Goal: Contribute content

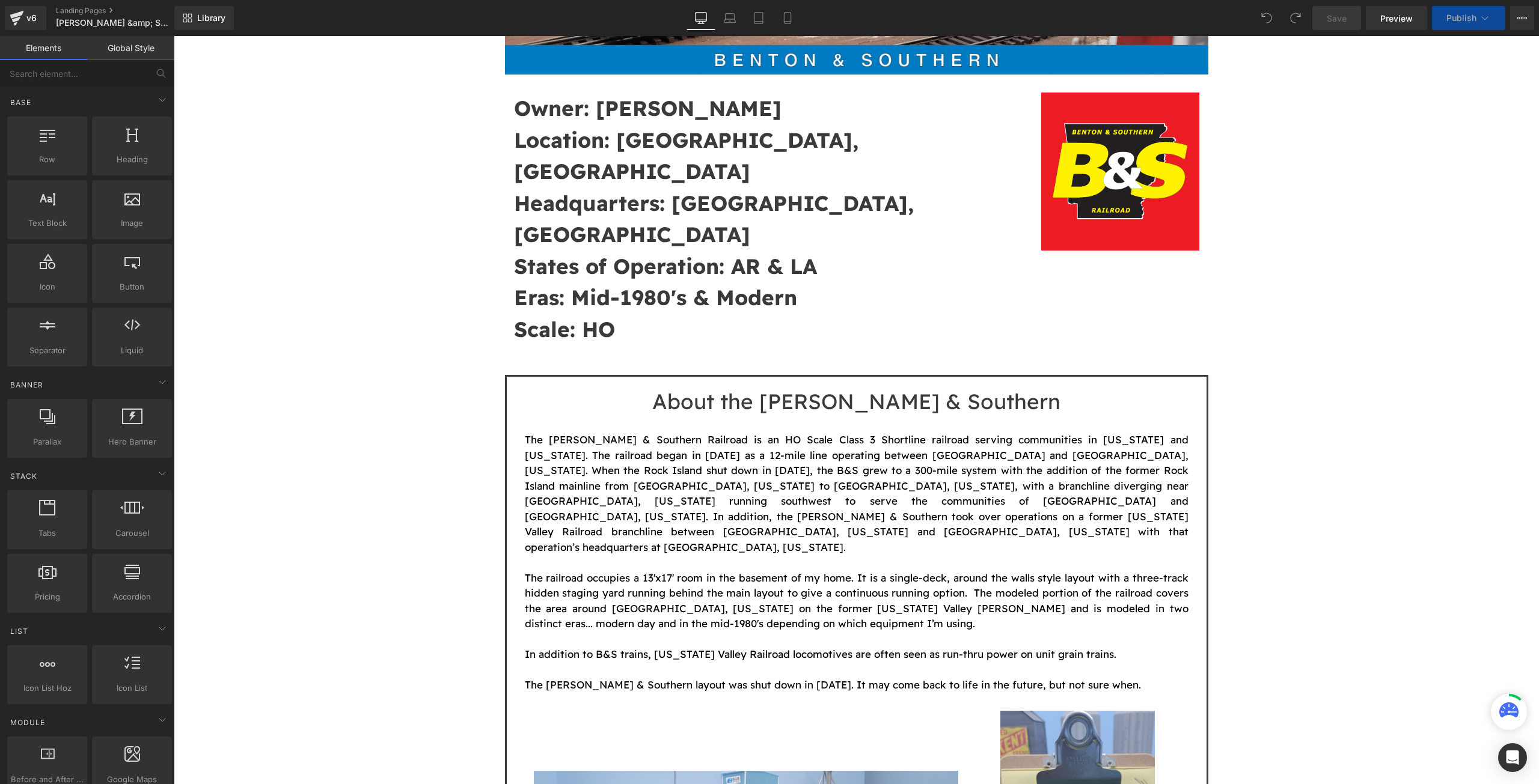
scroll to position [400, 0]
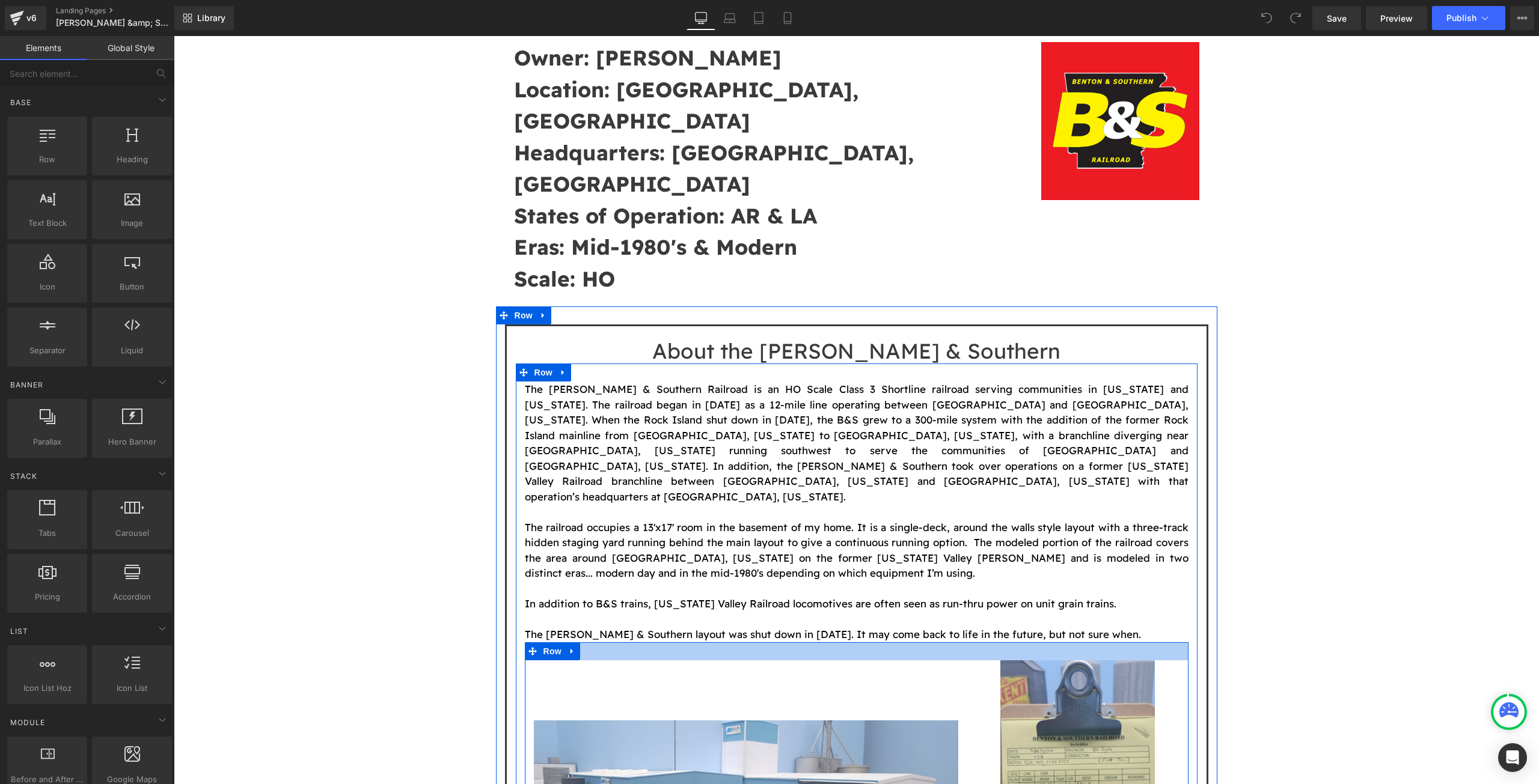
click at [1111, 627] on p "The [PERSON_NAME] & Southern layout was shut down in [DATE]. It may come back t…" at bounding box center [856, 635] width 664 height 16
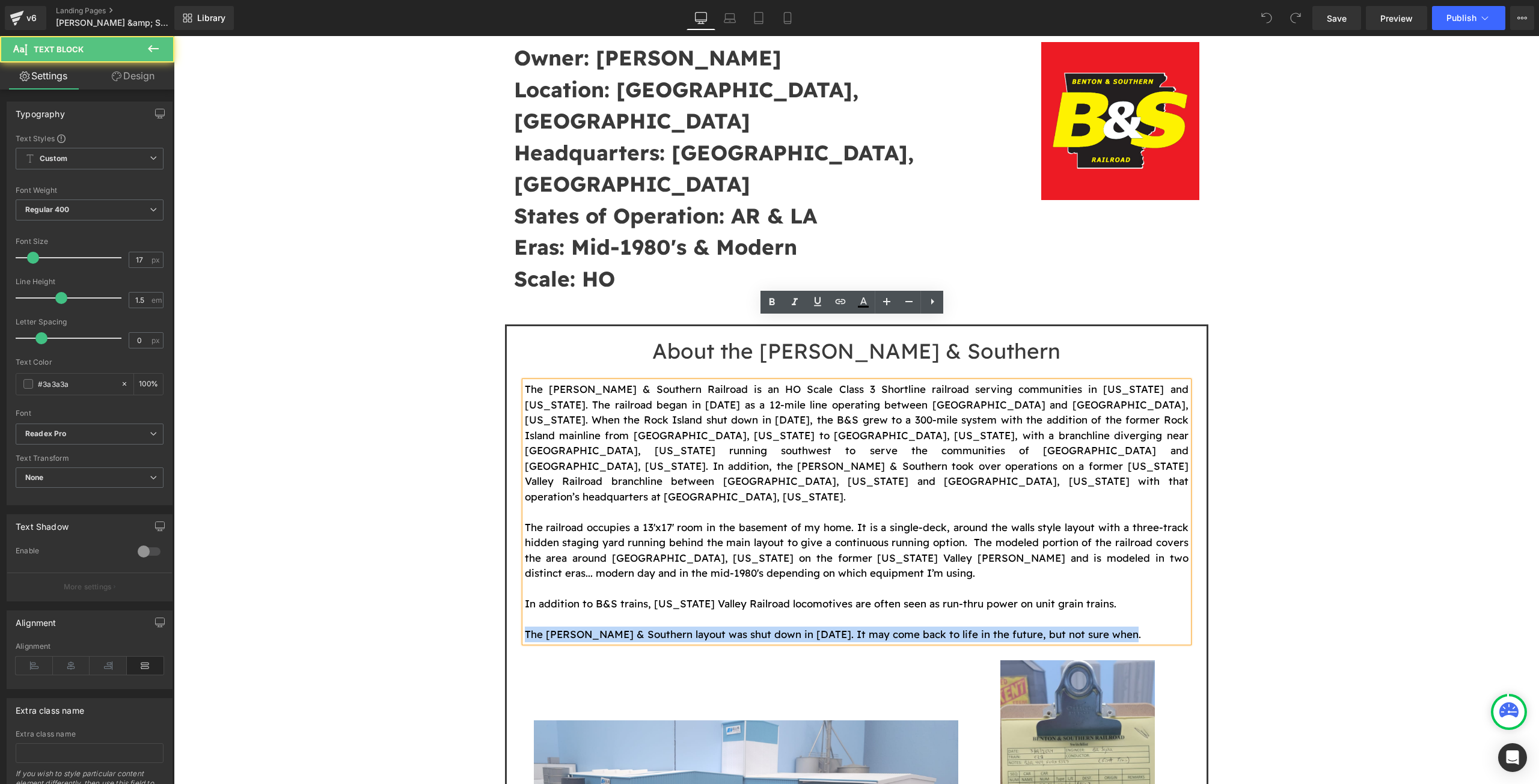
drag, startPoint x: 1131, startPoint y: 544, endPoint x: 496, endPoint y: 538, distance: 635.0
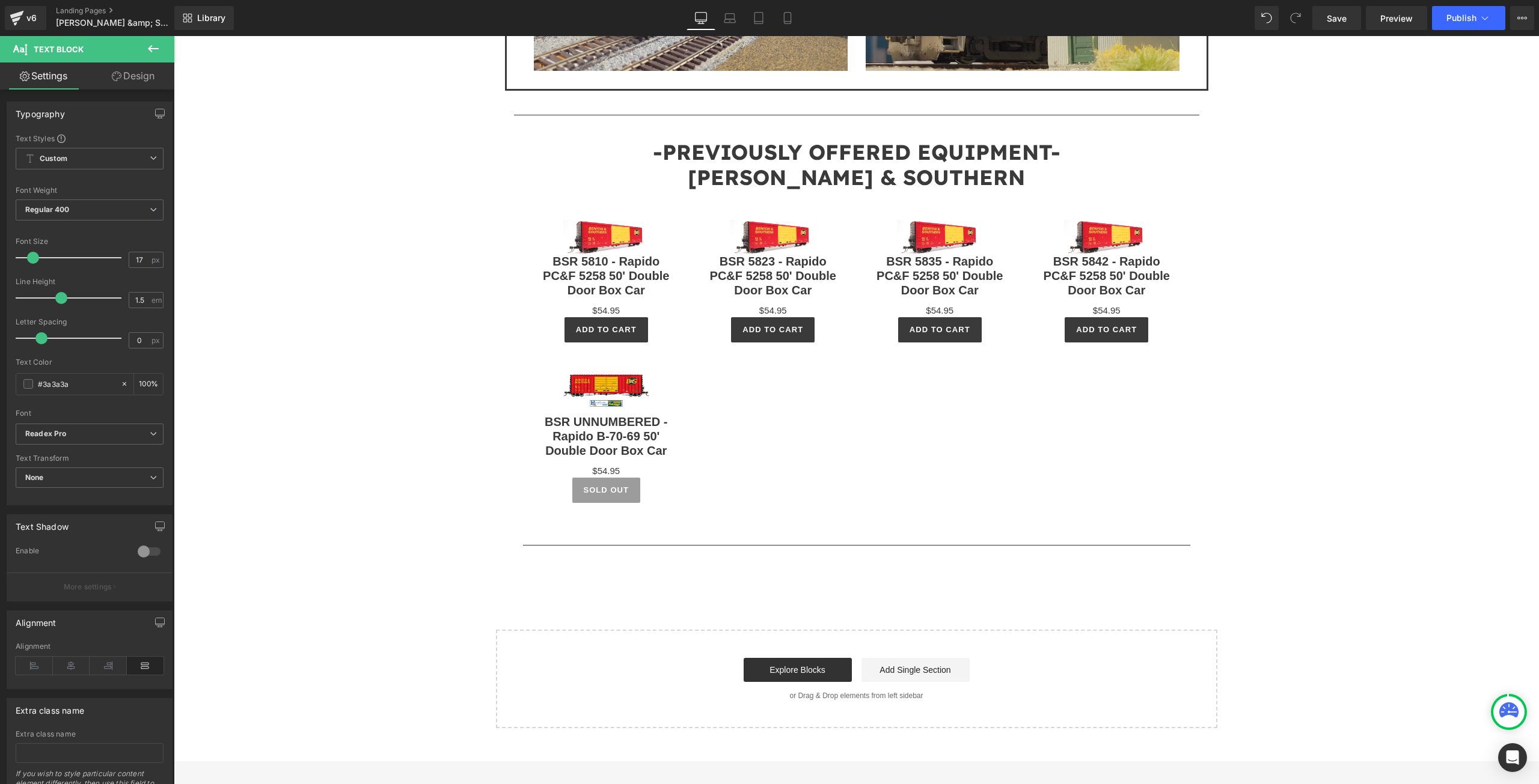
scroll to position [1602, 0]
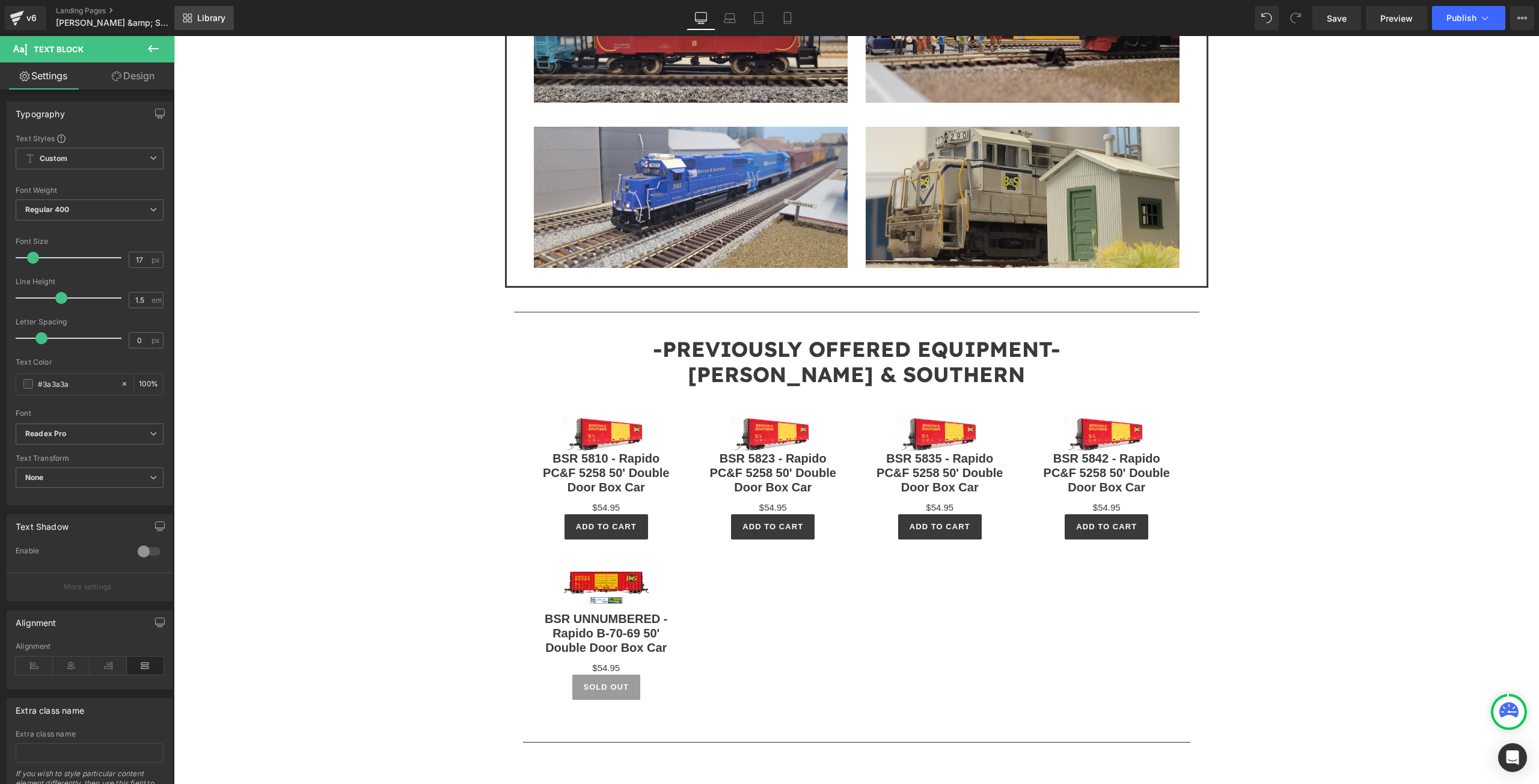
click at [200, 22] on span "Library" at bounding box center [211, 17] width 28 height 10
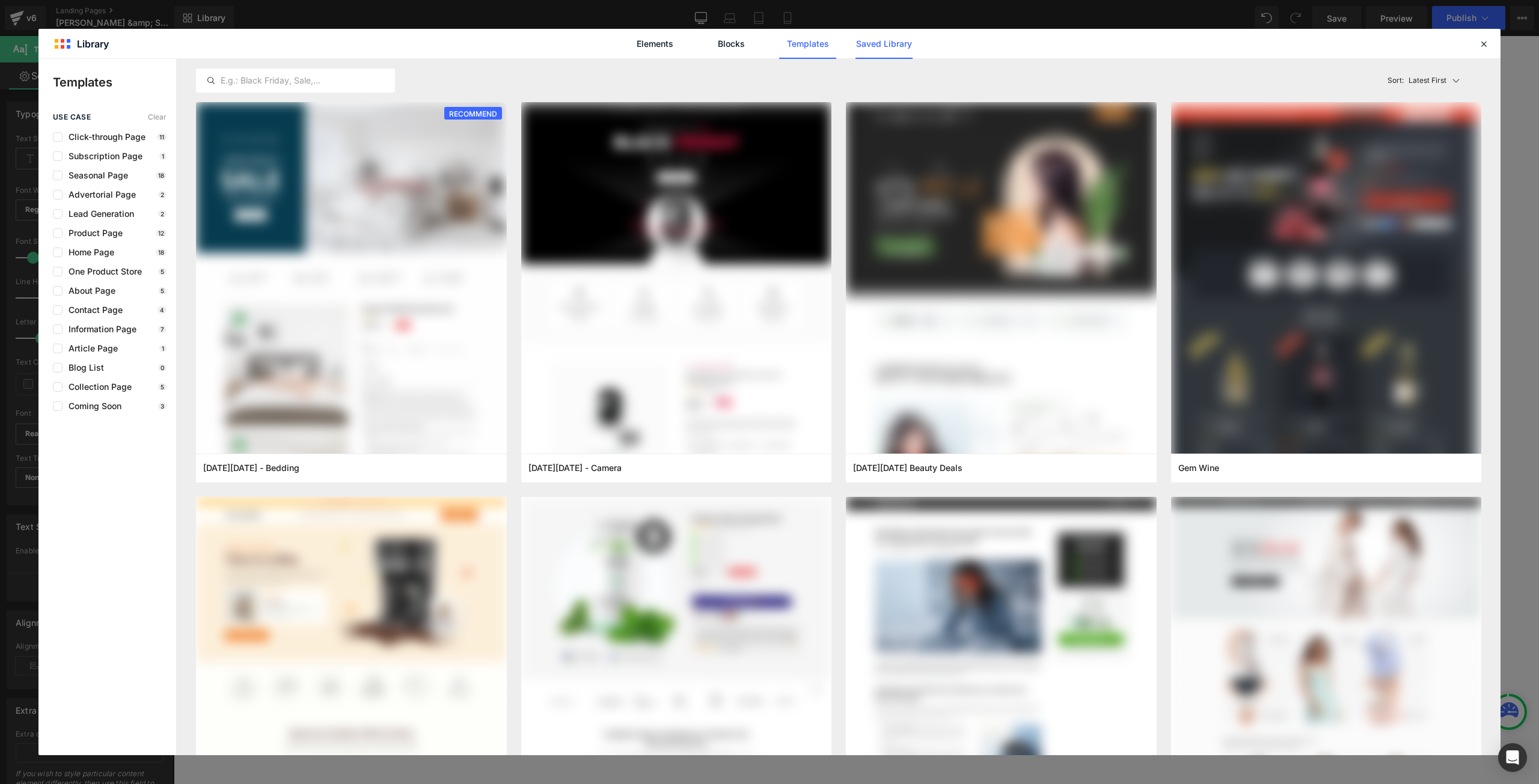
click at [902, 45] on link "Saved Library" at bounding box center [883, 44] width 57 height 30
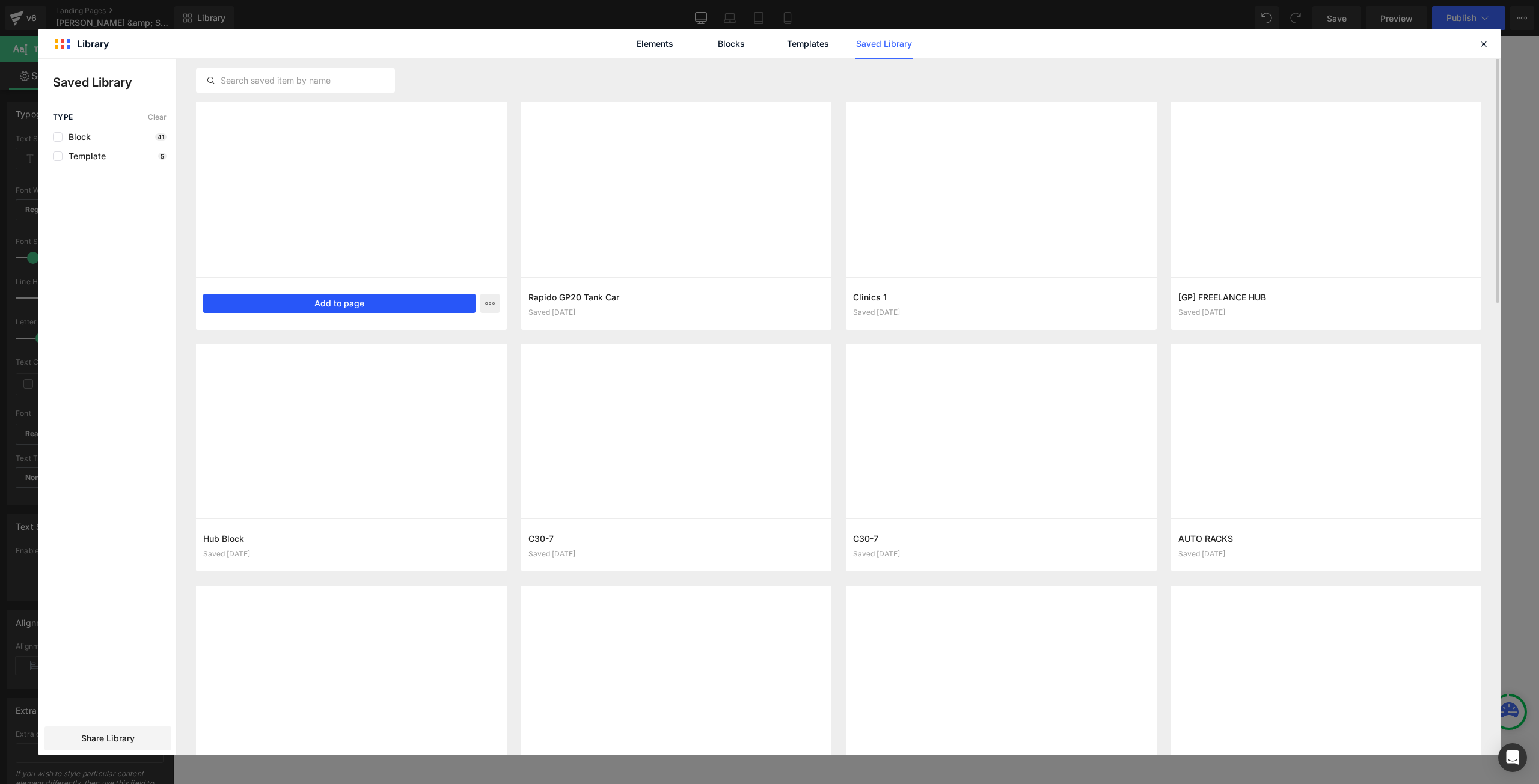
click at [359, 305] on button "Add to page" at bounding box center [338, 303] width 272 height 19
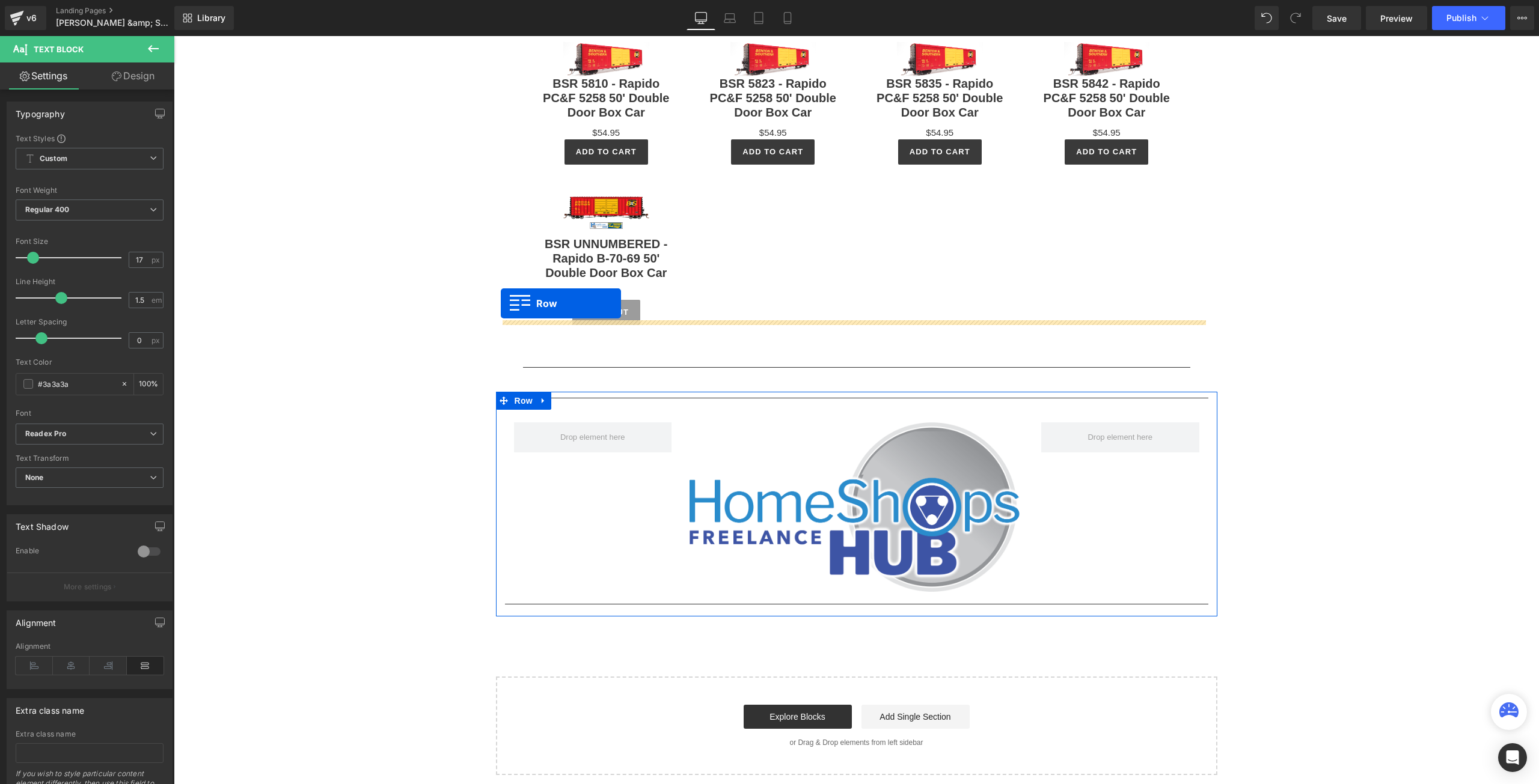
scroll to position [1947, 0]
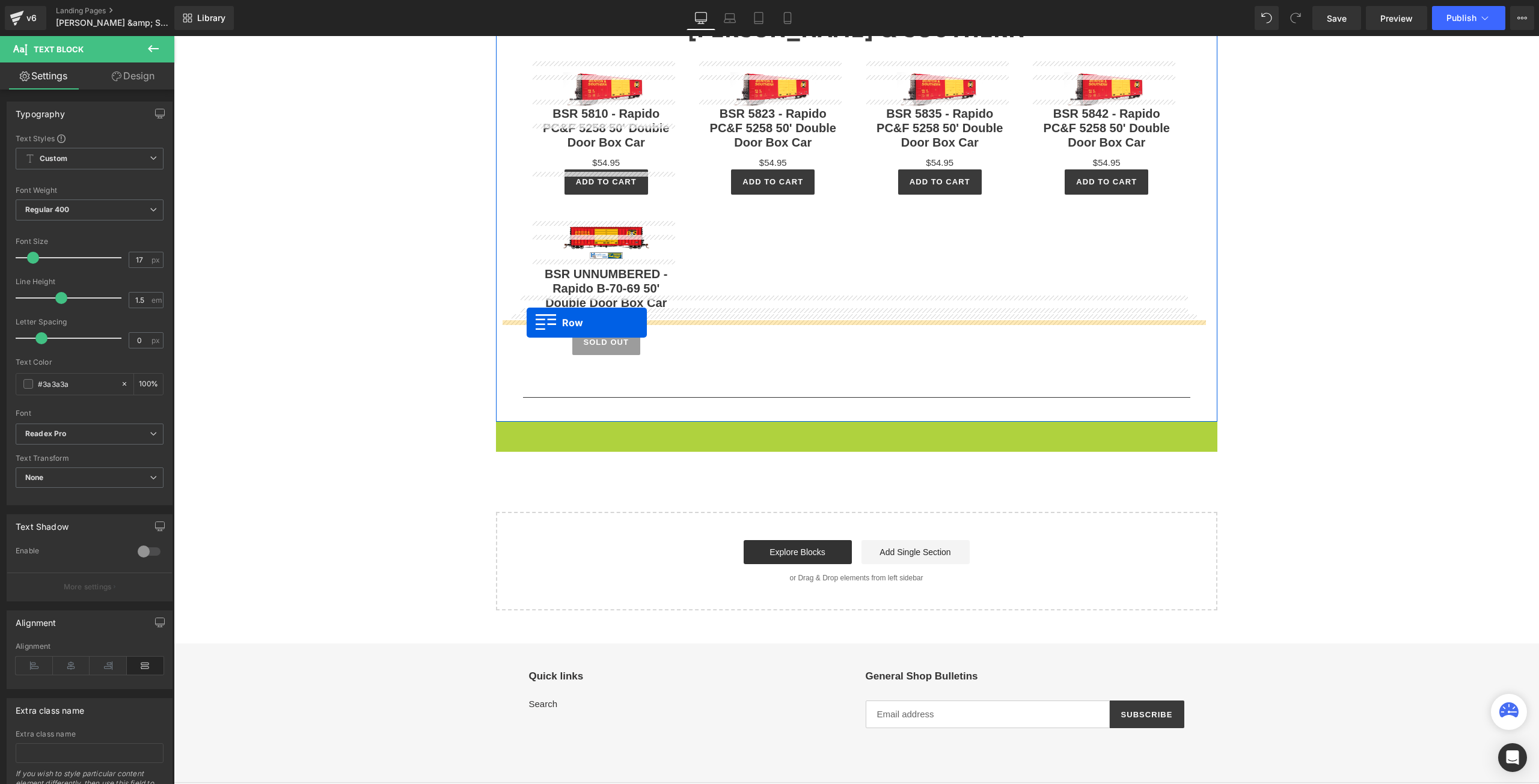
drag, startPoint x: 499, startPoint y: 309, endPoint x: 526, endPoint y: 323, distance: 30.4
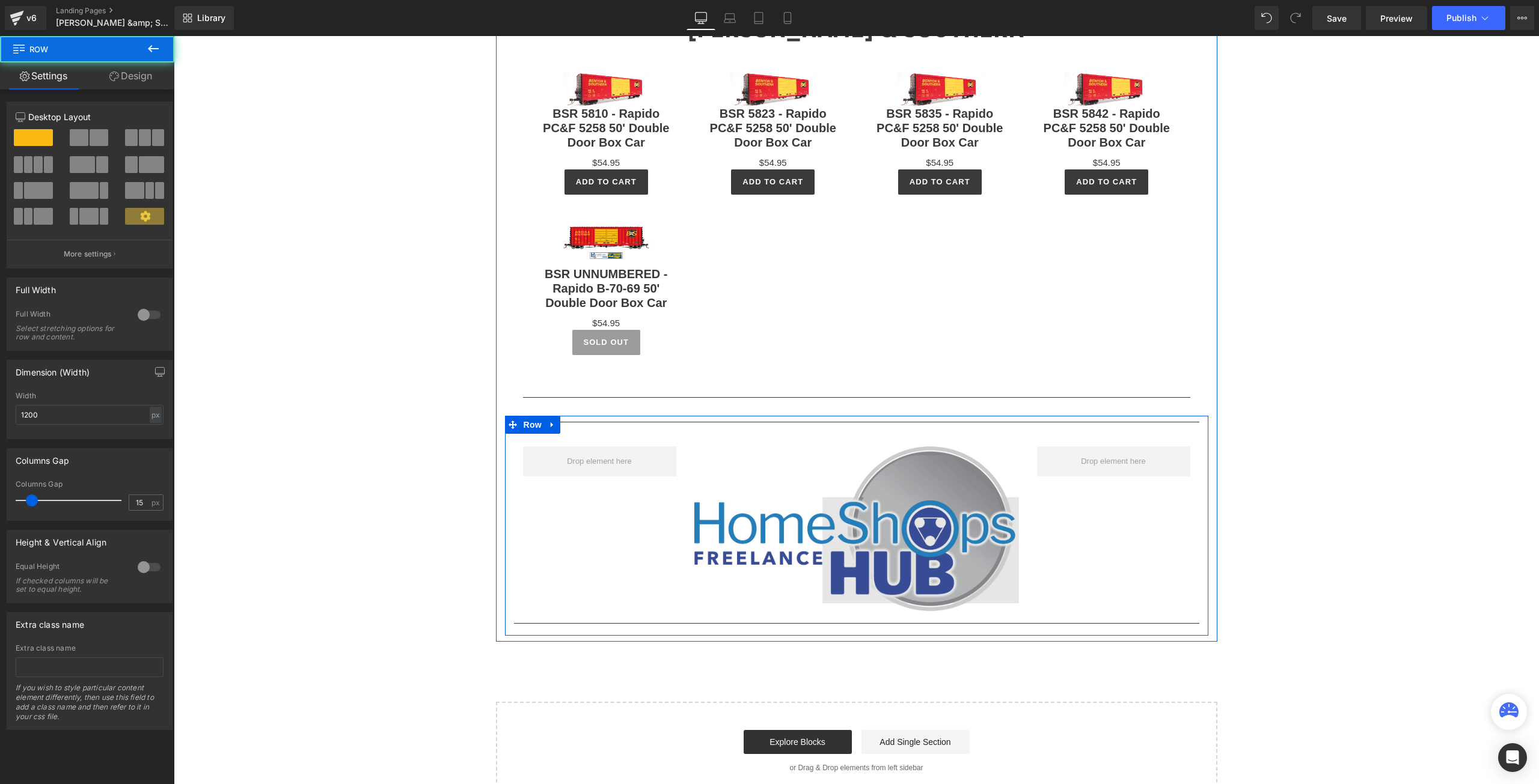
scroll to position [1977, 0]
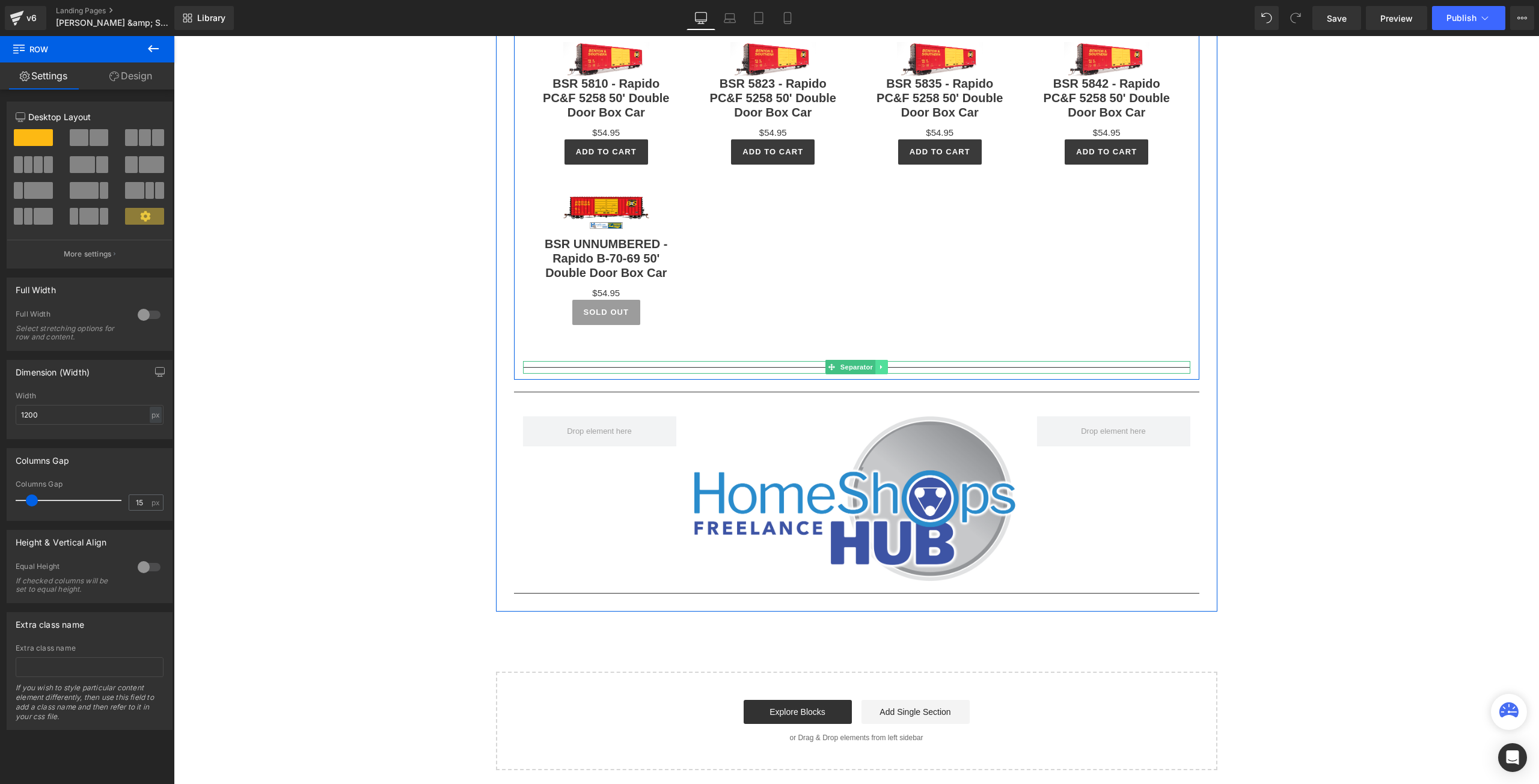
click at [878, 364] on icon at bounding box center [881, 367] width 7 height 7
click at [884, 364] on icon at bounding box center [888, 368] width 7 height 7
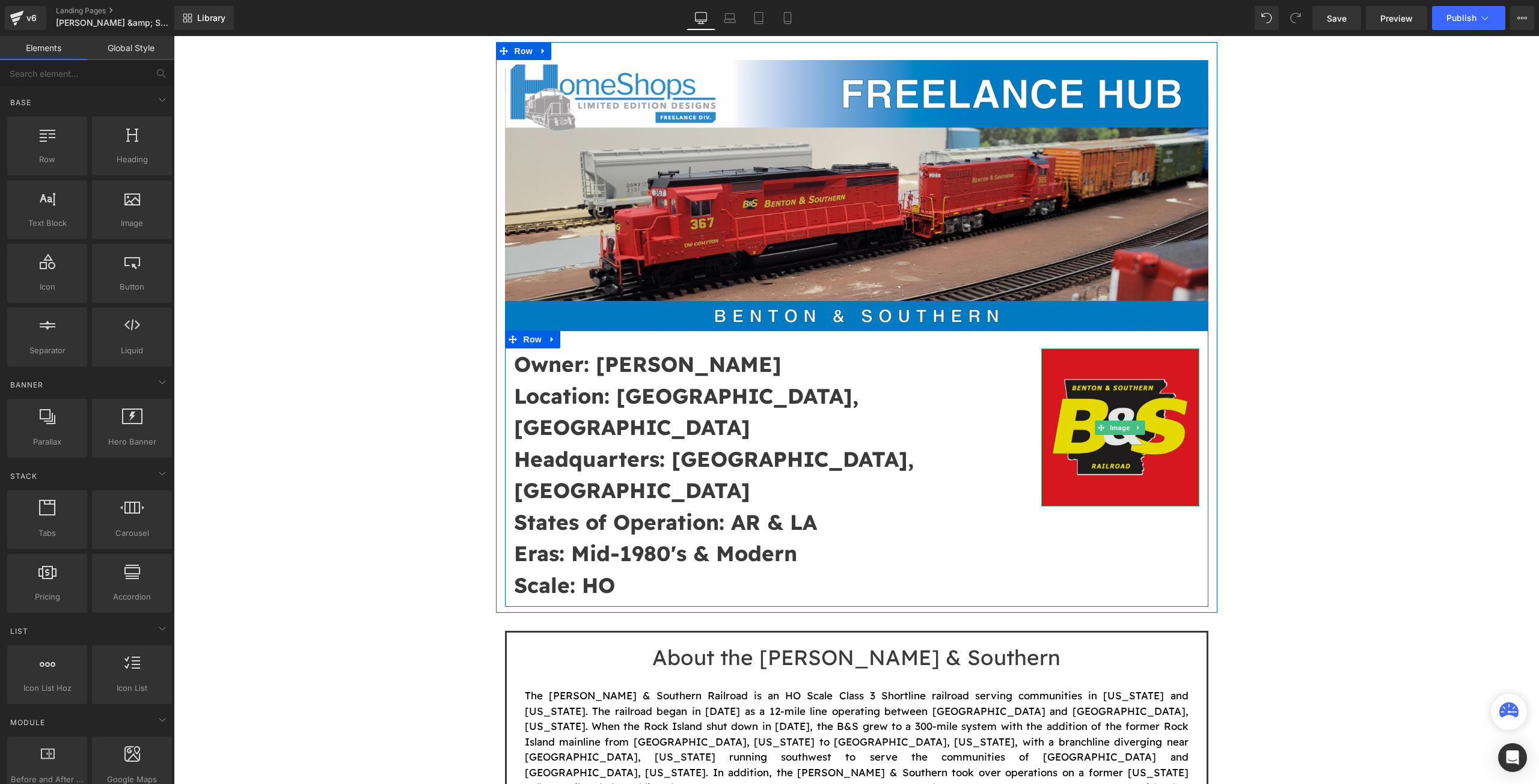
scroll to position [375, 0]
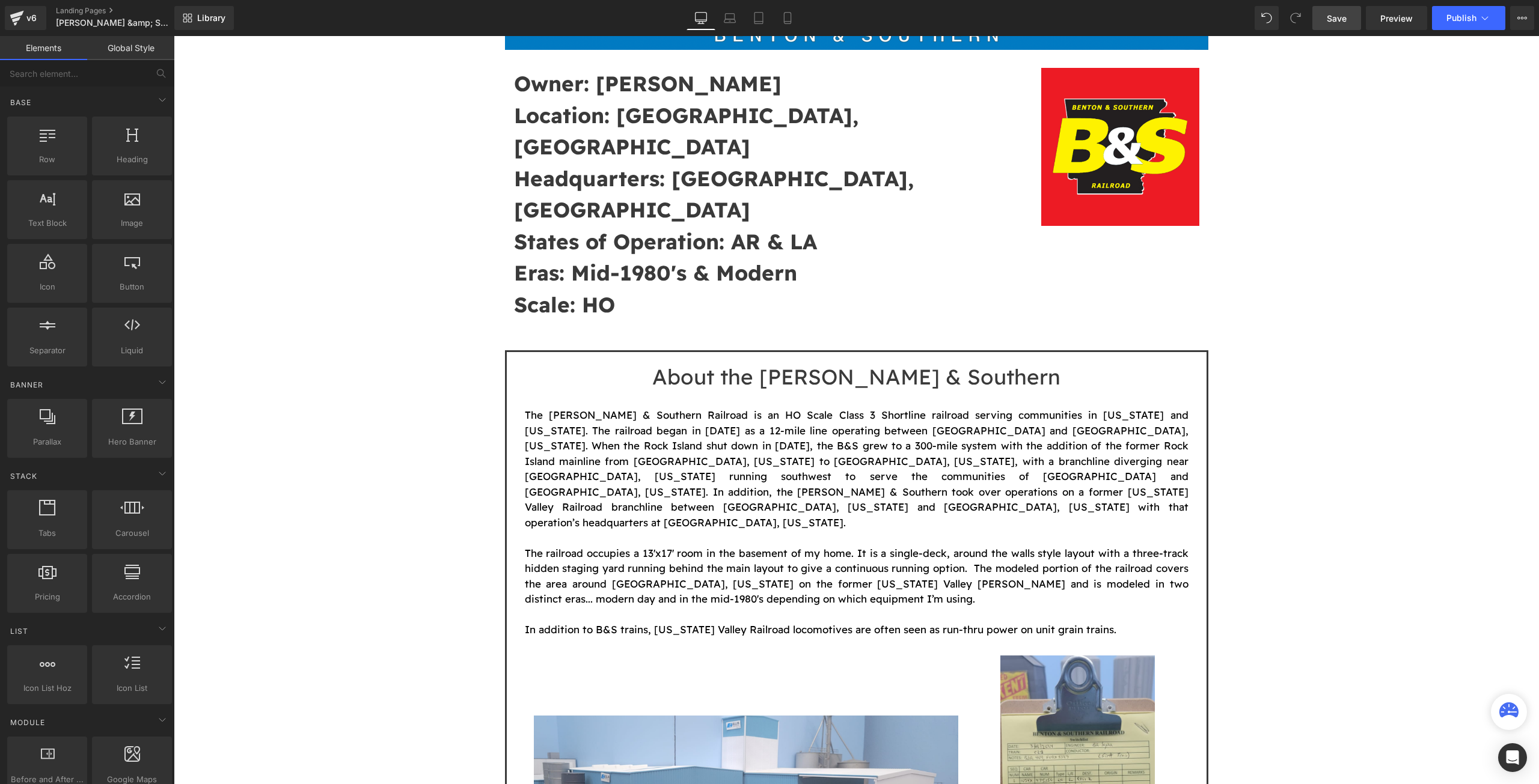
click at [1339, 27] on link "Save" at bounding box center [1337, 17] width 49 height 24
click at [1464, 10] on button "Publish" at bounding box center [1468, 17] width 73 height 24
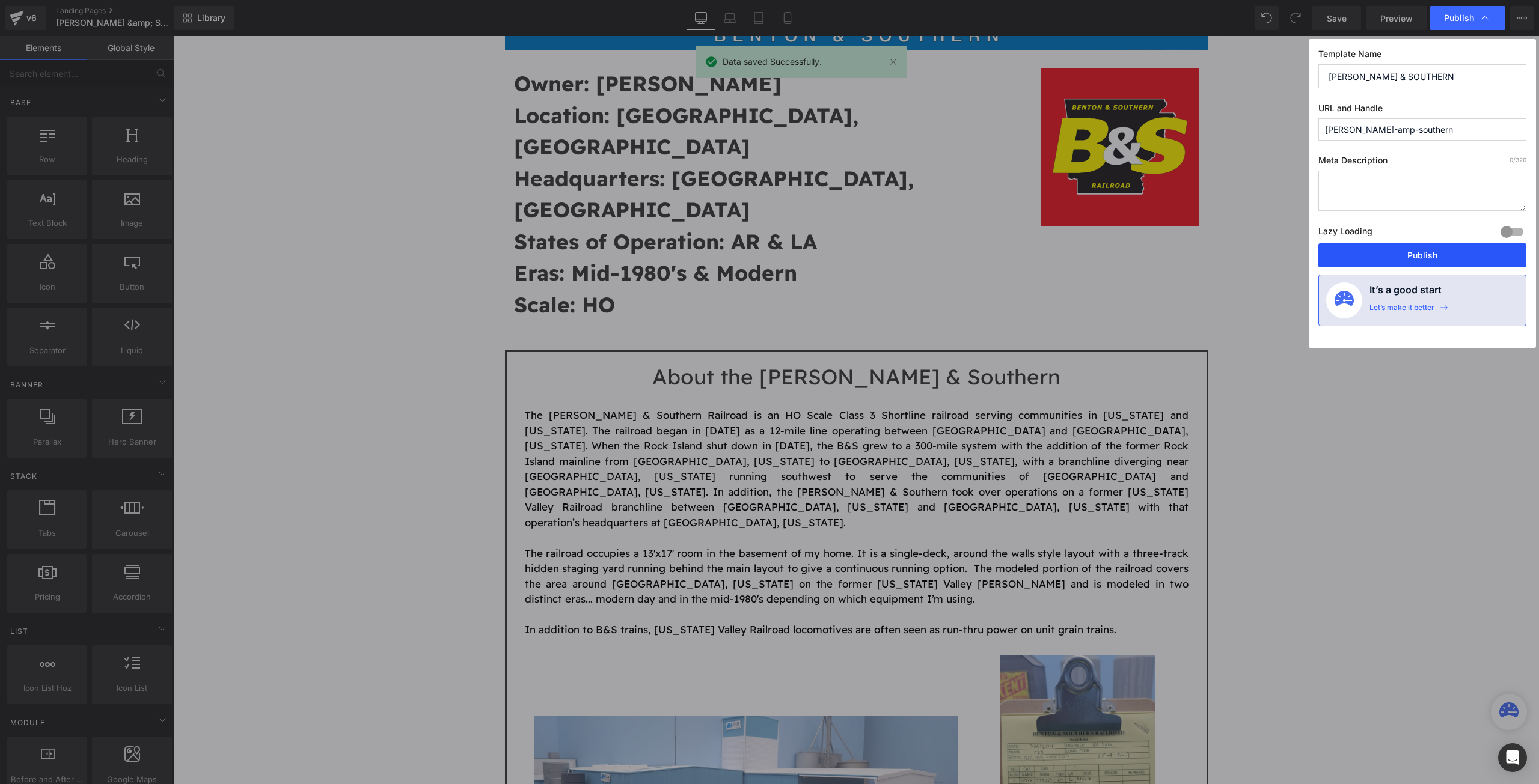
click at [1417, 249] on button "Publish" at bounding box center [1422, 254] width 208 height 24
